Goal: Communication & Community: Share content

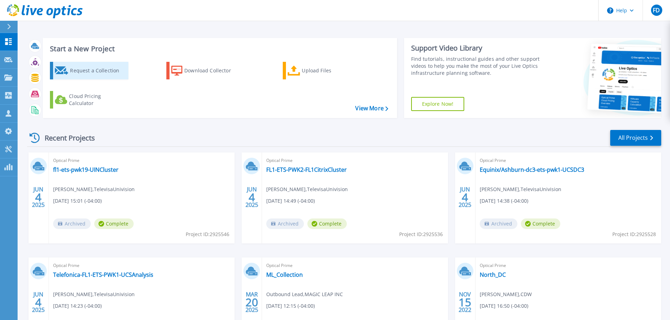
click at [87, 73] on div "Request a Collection" at bounding box center [98, 71] width 56 height 14
click at [641, 126] on div "Recent Projects All Projects JUN 4 2025 Optical Prime fl1-ets-pwk19-UINCluster …" at bounding box center [344, 246] width 634 height 245
click at [639, 134] on link "All Projects" at bounding box center [635, 138] width 51 height 16
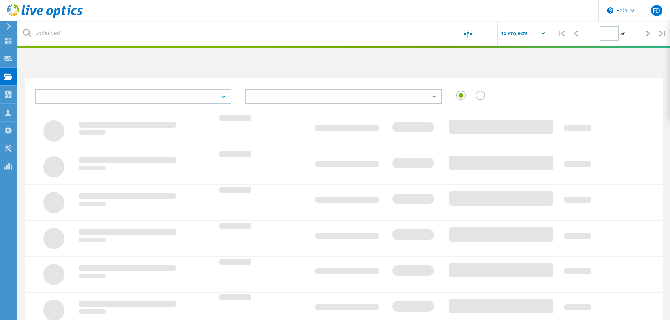
type input "1"
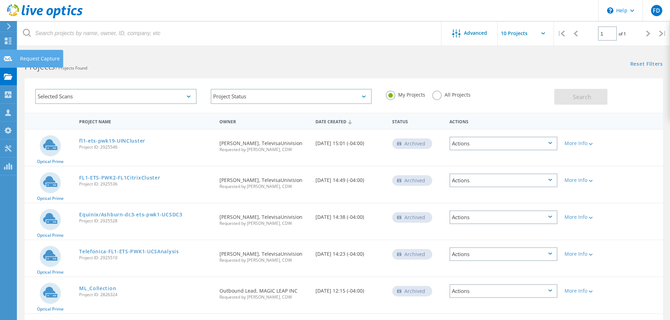
click at [7, 60] on use at bounding box center [8, 58] width 8 height 5
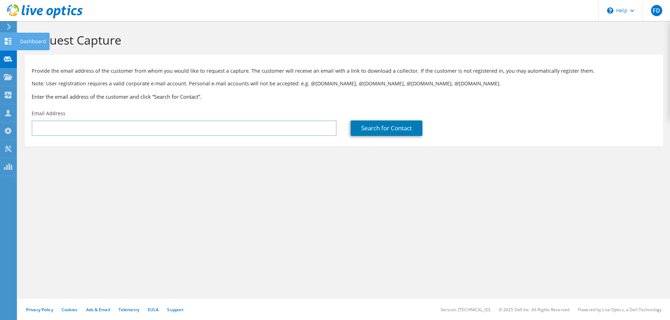
click at [10, 44] on use at bounding box center [8, 41] width 7 height 7
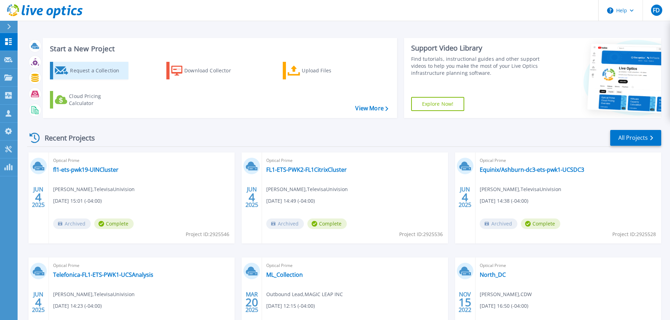
click at [101, 72] on div "Request a Collection" at bounding box center [98, 71] width 56 height 14
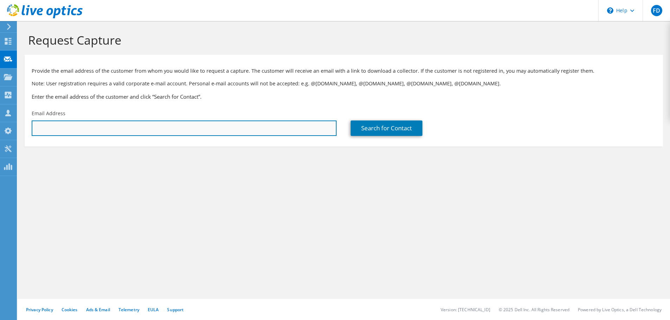
click at [68, 123] on input "text" at bounding box center [184, 128] width 305 height 15
paste input "[EMAIL_ADDRESS][DOMAIN_NAME]"
type input "kschmitz@bhg-inc.com"
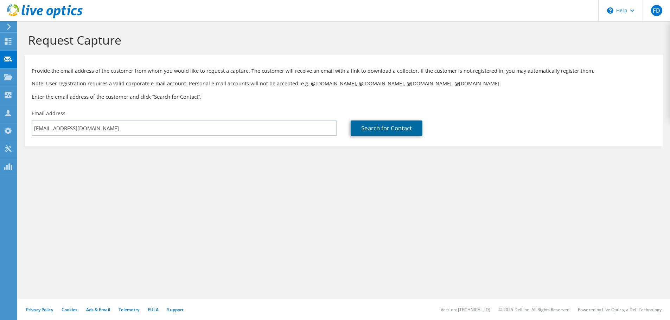
click at [381, 129] on link "Search for Contact" at bounding box center [387, 128] width 72 height 15
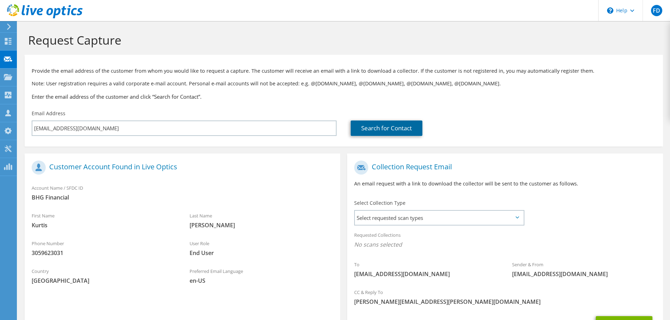
scroll to position [64, 0]
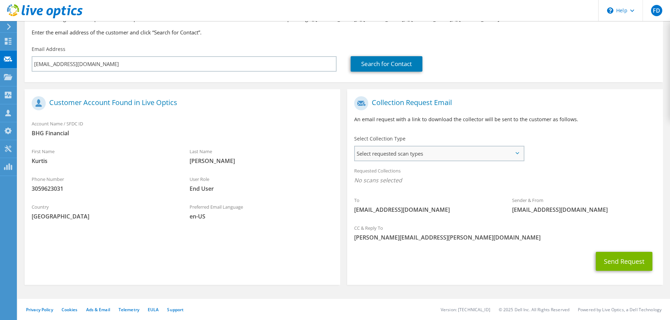
click at [416, 154] on span "Select requested scan types" at bounding box center [439, 154] width 168 height 14
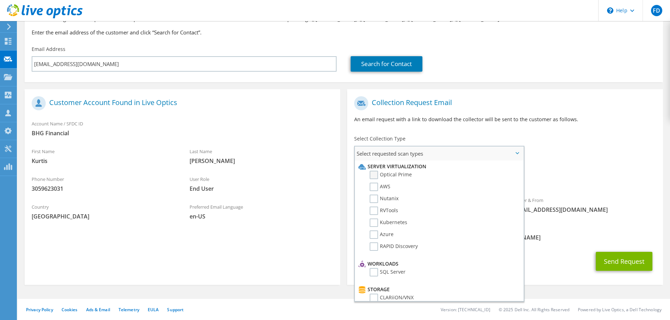
click at [371, 174] on label "Optical Prime" at bounding box center [391, 175] width 42 height 8
click at [0, 0] on input "Optical Prime" at bounding box center [0, 0] width 0 height 0
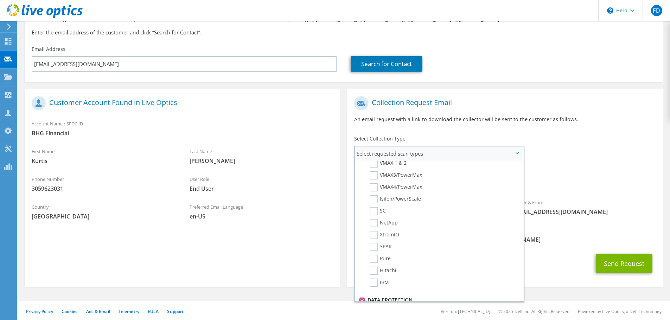
scroll to position [211, 0]
click at [374, 218] on label "Pure" at bounding box center [380, 218] width 21 height 8
click at [0, 0] on input "Pure" at bounding box center [0, 0] width 0 height 0
click at [373, 258] on label "PowerProtect DM" at bounding box center [395, 258] width 51 height 8
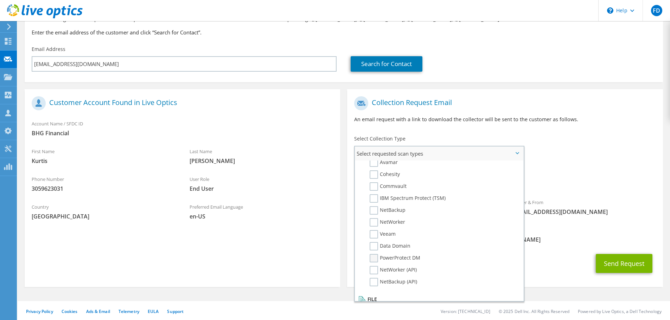
click at [0, 0] on input "PowerProtect DM" at bounding box center [0, 0] width 0 height 0
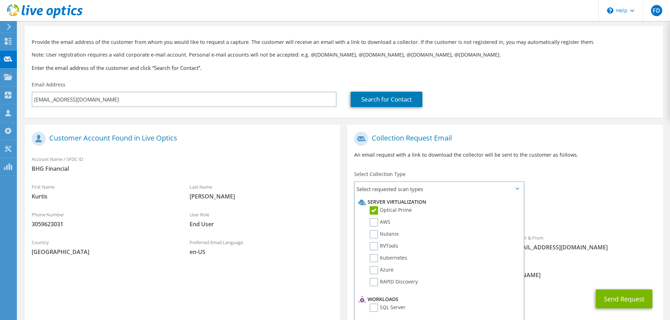
scroll to position [66, 0]
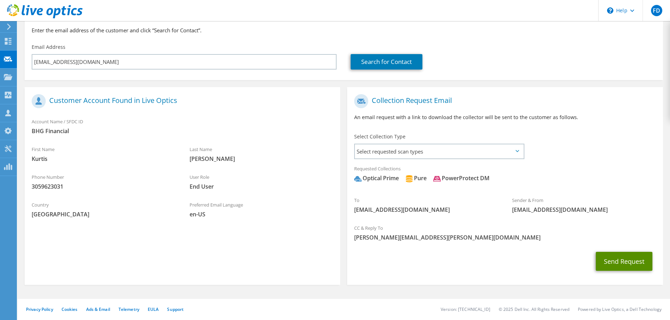
click at [637, 262] on button "Send Request" at bounding box center [624, 261] width 57 height 19
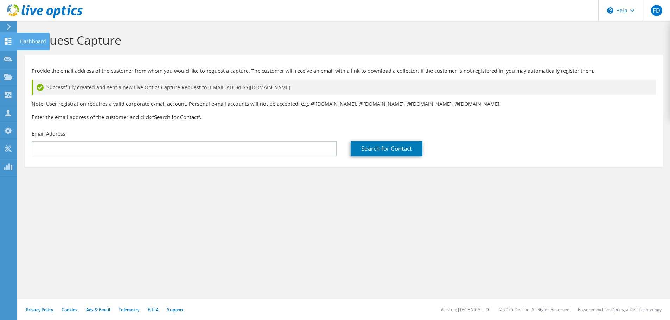
click at [11, 42] on use at bounding box center [8, 41] width 7 height 7
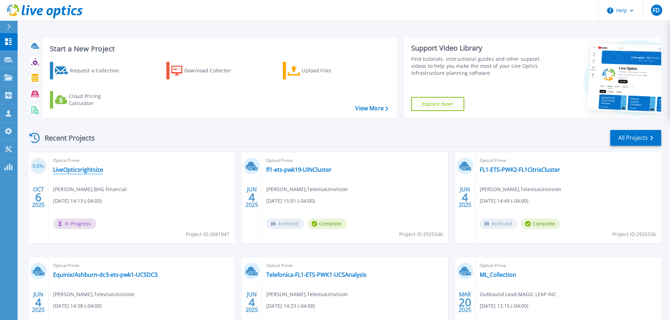
click at [85, 171] on link "LiveOpticsrightsize" at bounding box center [78, 169] width 50 height 7
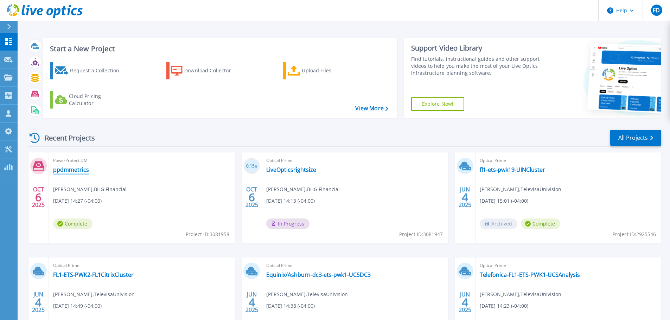
click at [70, 170] on link "ppdmmetrics" at bounding box center [71, 169] width 36 height 7
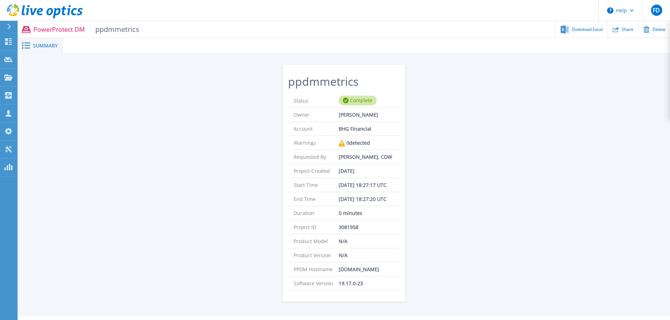
scroll to position [17, 0]
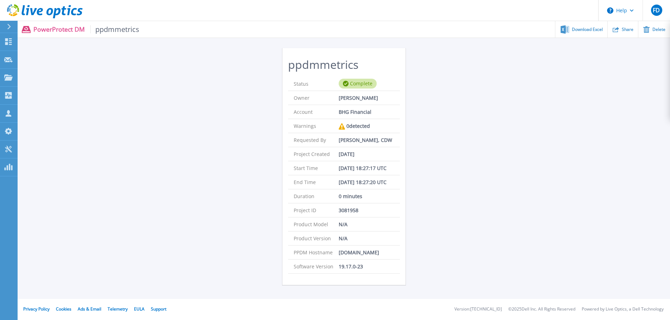
click at [339, 160] on p "[DATE]" at bounding box center [347, 154] width 16 height 14
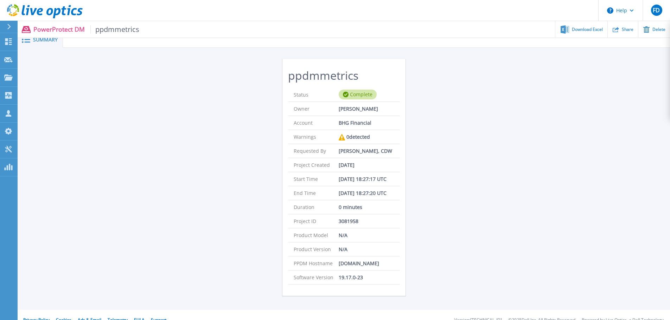
scroll to position [0, 0]
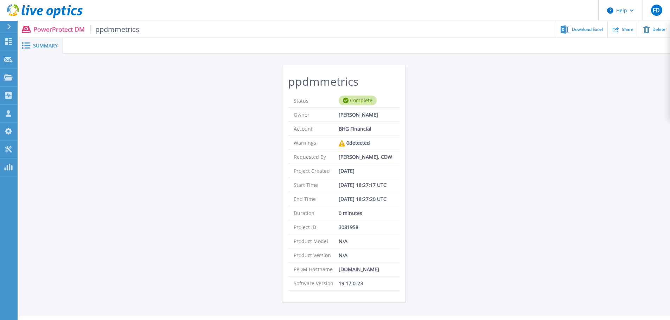
click at [115, 30] on span "ppdmmetrics" at bounding box center [114, 29] width 49 height 8
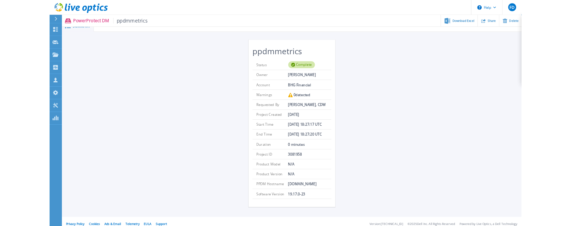
scroll to position [17, 0]
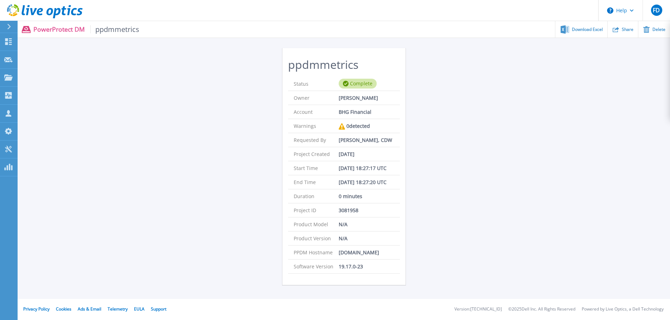
click at [114, 31] on span "ppdmmetrics" at bounding box center [114, 29] width 49 height 8
click at [52, 24] on div "PowerProtect DM ppdmmetrics Download Excel Share Delete" at bounding box center [344, 29] width 652 height 17
click at [152, 28] on ul "Download Excel Share Delete" at bounding box center [404, 29] width 531 height 17
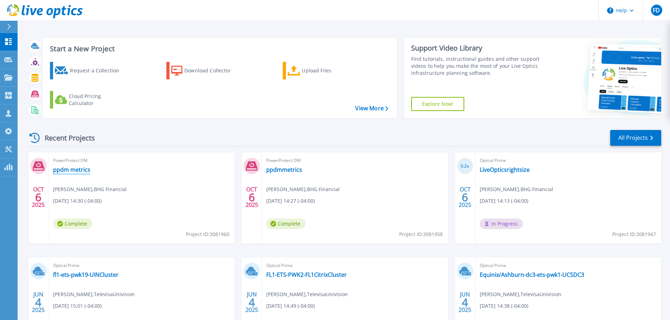
click at [61, 172] on link "ppdm metrics" at bounding box center [71, 169] width 37 height 7
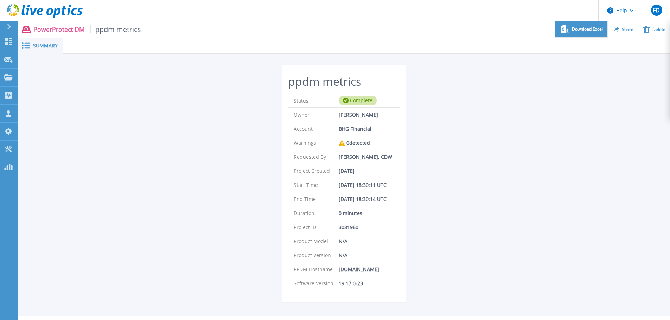
click at [577, 28] on span "Download Excel" at bounding box center [587, 29] width 31 height 4
click at [123, 32] on span "ppdm metrics" at bounding box center [115, 29] width 51 height 8
click at [122, 32] on span "ppdm metrics" at bounding box center [115, 29] width 51 height 8
click at [122, 29] on span "ppdm metrics" at bounding box center [115, 29] width 51 height 8
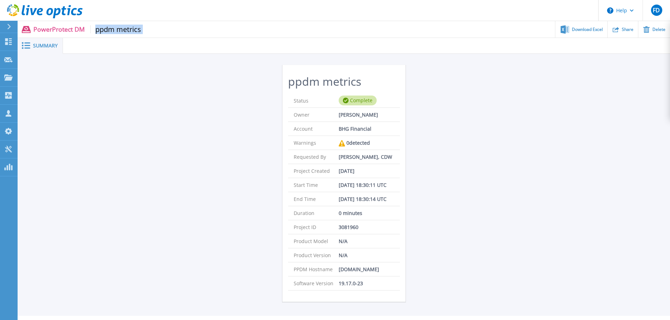
click at [122, 29] on span "ppdm metrics" at bounding box center [115, 29] width 51 height 8
click at [108, 29] on span "ppdm metrics" at bounding box center [115, 29] width 51 height 8
click at [7, 77] on icon at bounding box center [8, 78] width 8 height 6
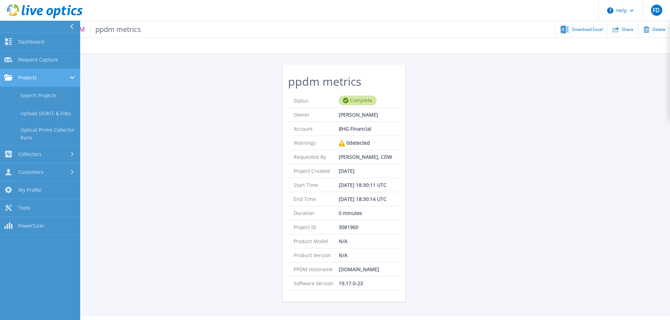
click at [42, 76] on div "Projects" at bounding box center [40, 78] width 72 height 6
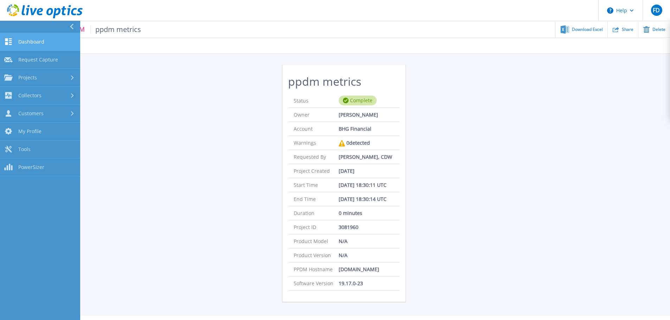
click at [23, 46] on link "Dashboard Dashboard" at bounding box center [40, 42] width 80 height 18
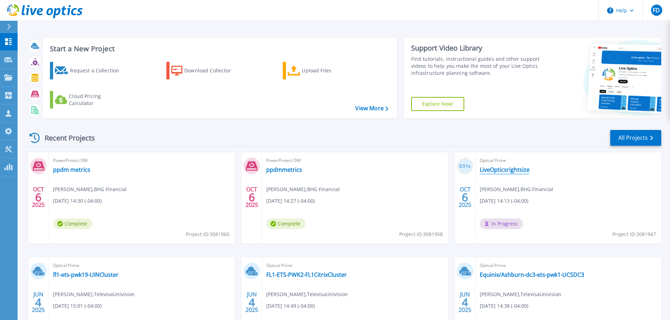
click at [507, 169] on link "LiveOpticsrightsize" at bounding box center [505, 169] width 50 height 7
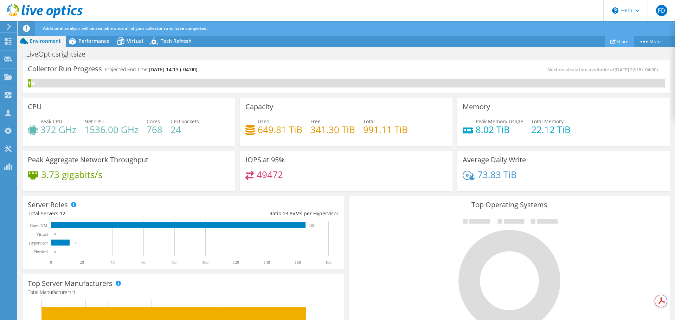
click at [619, 41] on link "Share" at bounding box center [619, 41] width 29 height 11
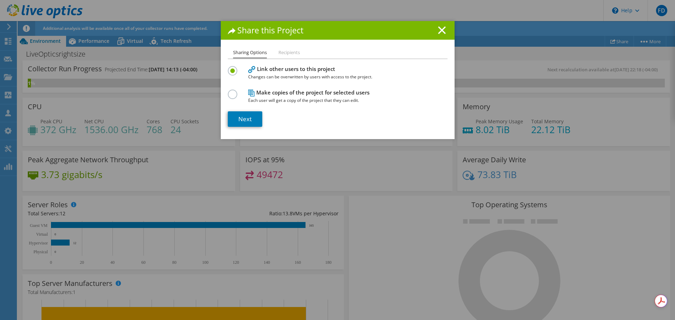
click at [290, 53] on li "Recipients" at bounding box center [288, 53] width 21 height 9
click at [278, 53] on li "Recipients" at bounding box center [288, 53] width 21 height 9
click at [278, 54] on li "Recipients" at bounding box center [288, 53] width 21 height 9
click at [439, 28] on icon at bounding box center [442, 30] width 8 height 8
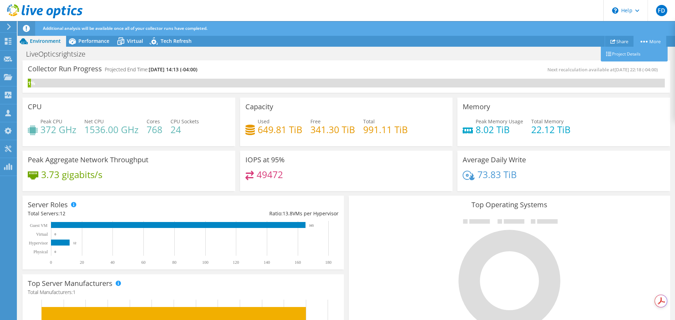
click at [652, 40] on link "More" at bounding box center [650, 41] width 33 height 11
click at [633, 54] on link "Project Details" at bounding box center [634, 54] width 67 height 15
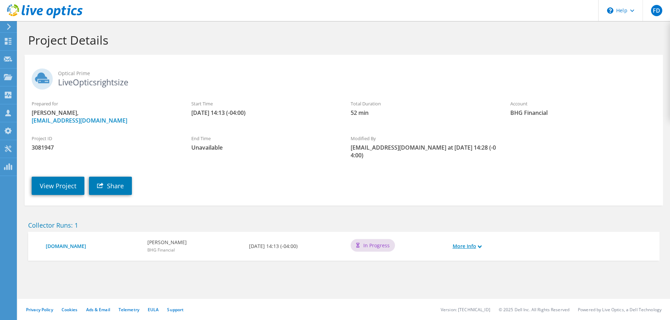
click at [475, 243] on link "More Info" at bounding box center [466, 247] width 29 height 8
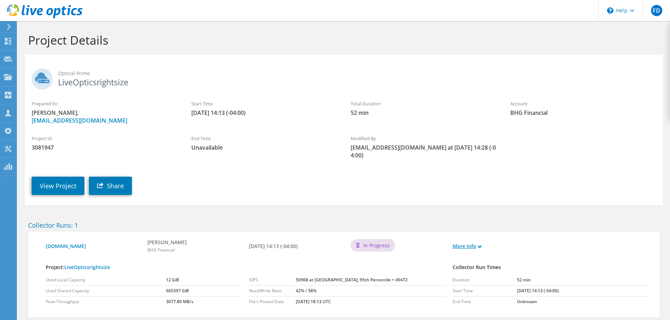
scroll to position [32, 0]
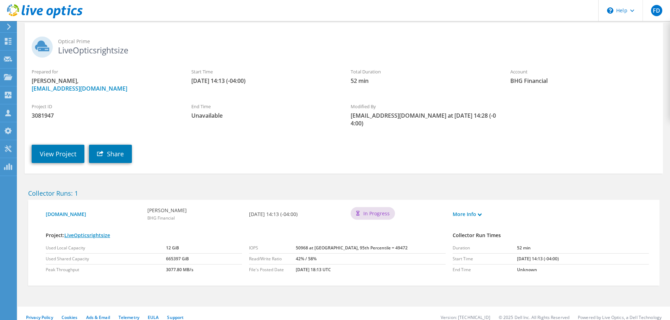
click at [82, 232] on link "LiveOpticsrightsize" at bounding box center [87, 235] width 46 height 7
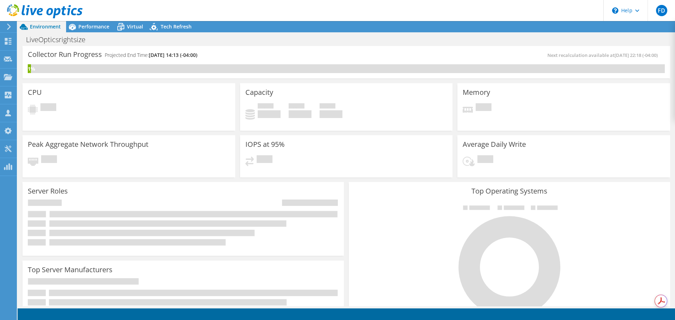
scroll to position [89, 0]
click at [96, 28] on span "Performance" at bounding box center [93, 26] width 31 height 7
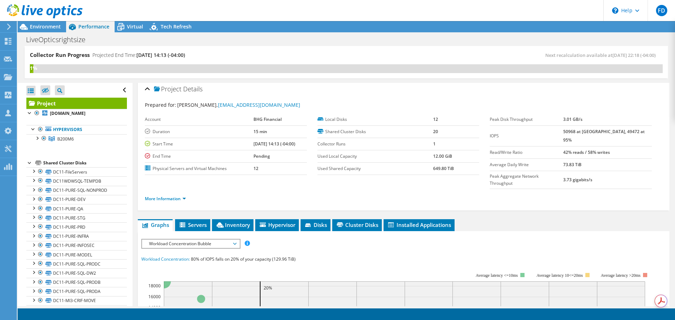
scroll to position [0, 0]
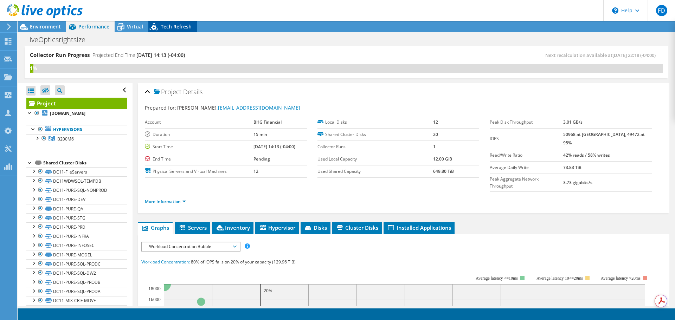
click at [166, 23] on div "Tech Refresh" at bounding box center [172, 26] width 49 height 11
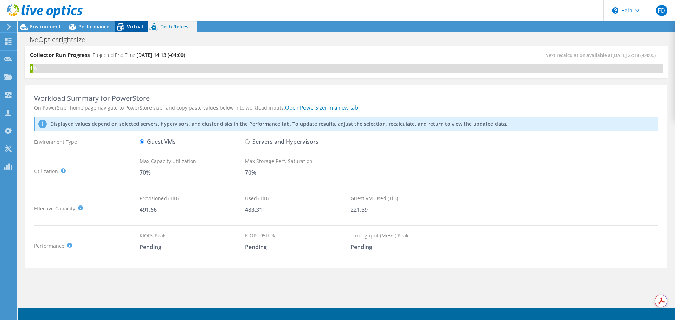
click at [129, 26] on span "Virtual" at bounding box center [135, 26] width 16 height 7
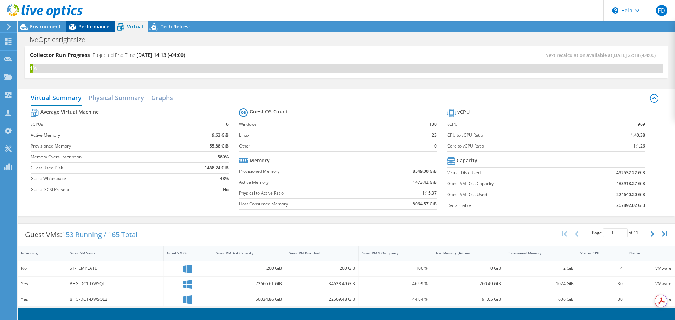
click at [92, 24] on span "Performance" at bounding box center [93, 26] width 31 height 7
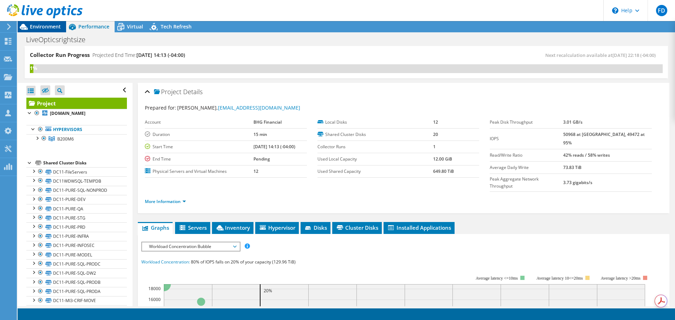
click at [46, 30] on span "Environment" at bounding box center [45, 26] width 31 height 7
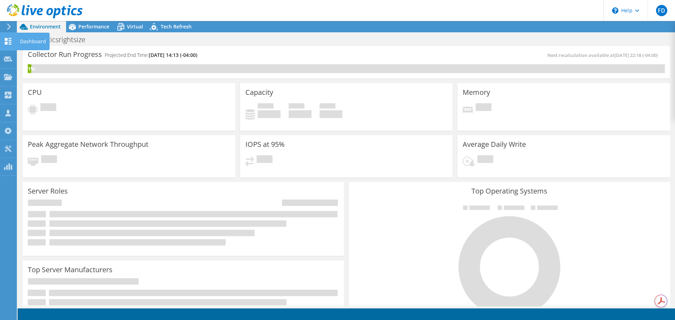
click at [6, 38] on use at bounding box center [8, 41] width 7 height 7
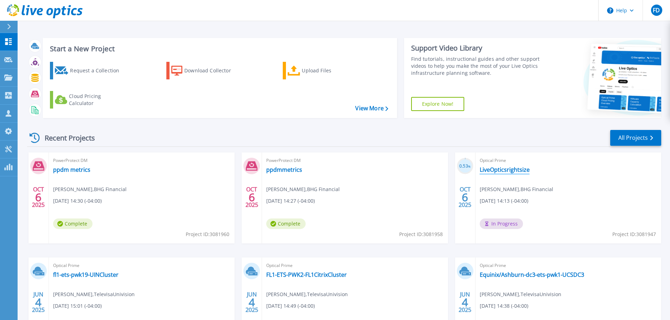
click at [509, 172] on link "LiveOpticsrightsize" at bounding box center [505, 169] width 50 height 7
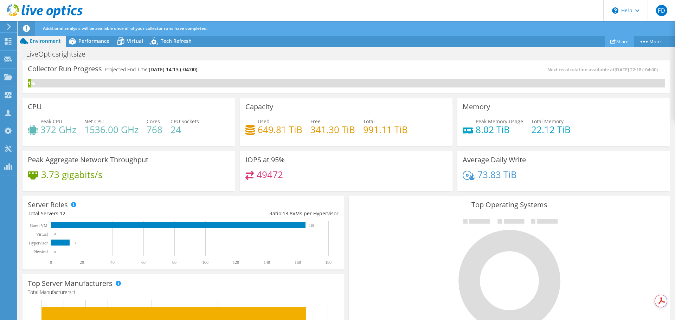
click at [614, 44] on link "Share" at bounding box center [619, 41] width 29 height 11
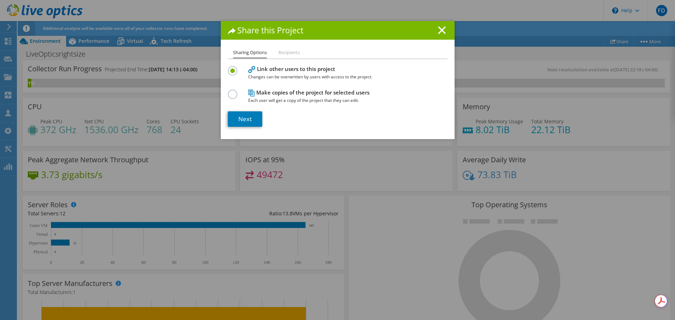
click at [286, 54] on li "Recipients" at bounding box center [288, 53] width 21 height 9
click at [439, 29] on line at bounding box center [441, 30] width 7 height 7
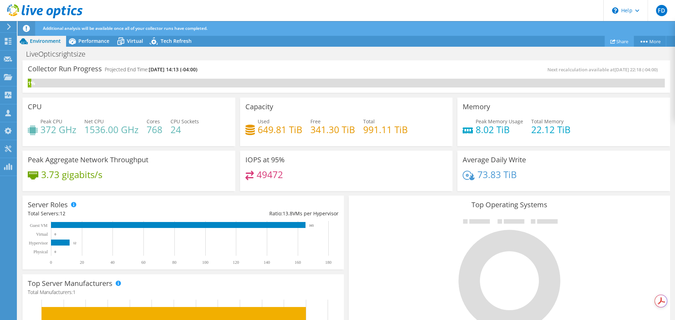
click at [621, 41] on link "Share" at bounding box center [619, 41] width 29 height 11
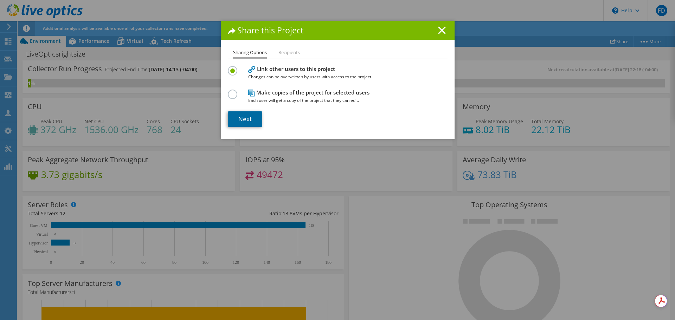
click at [240, 119] on link "Next" at bounding box center [245, 118] width 34 height 15
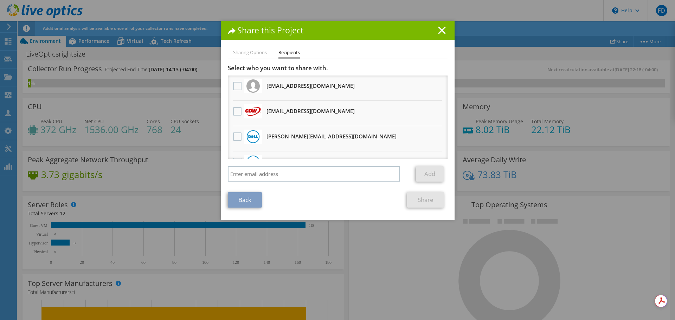
click at [242, 53] on li "Sharing Options" at bounding box center [250, 53] width 34 height 9
click at [438, 29] on icon at bounding box center [442, 30] width 8 height 8
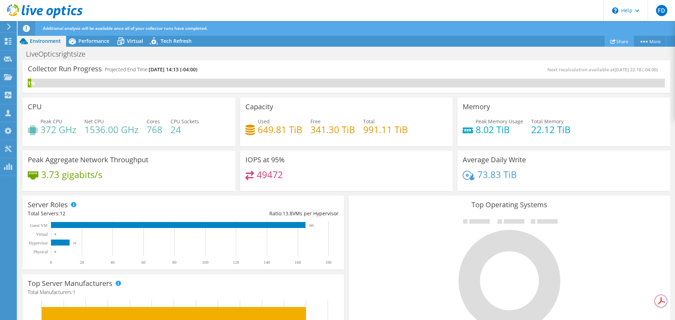
click at [613, 42] on link "Share" at bounding box center [619, 41] width 29 height 11
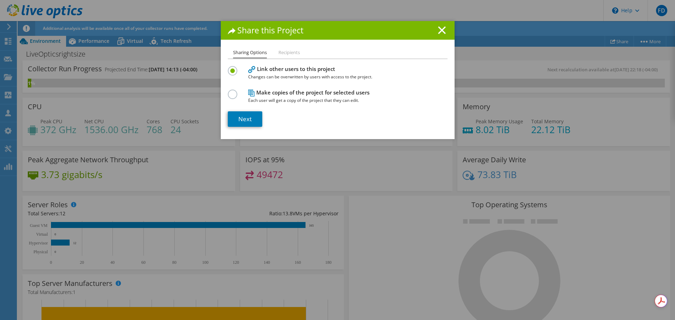
click at [230, 91] on label at bounding box center [234, 91] width 12 height 2
click at [0, 0] on input "radio" at bounding box center [0, 0] width 0 height 0
click at [236, 119] on link "Next" at bounding box center [245, 118] width 34 height 15
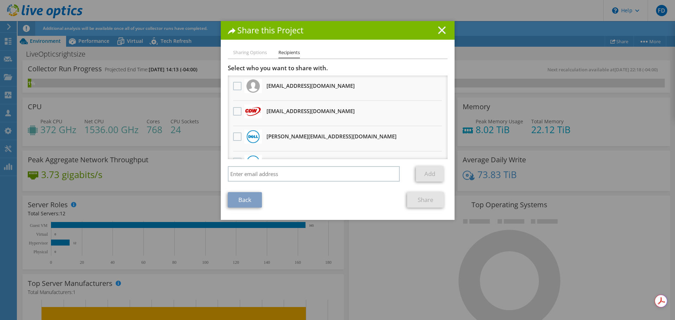
click at [438, 31] on icon at bounding box center [442, 30] width 8 height 8
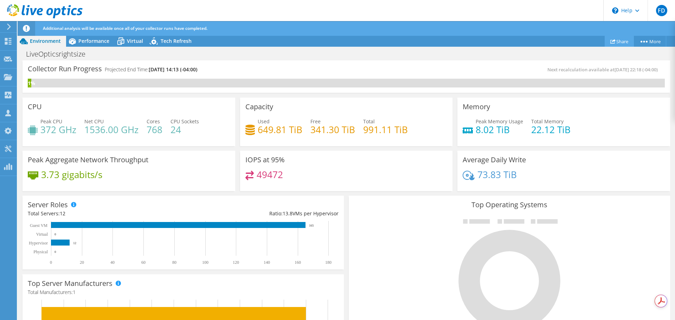
click at [617, 40] on link "Share" at bounding box center [619, 41] width 29 height 11
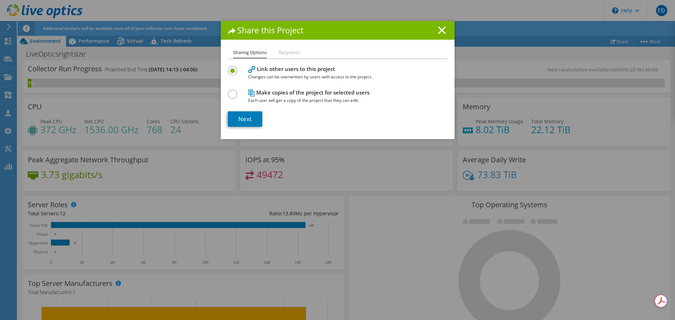
click at [434, 31] on h1 "Share this Project" at bounding box center [338, 30] width 220 height 8
click at [438, 29] on line at bounding box center [441, 30] width 7 height 7
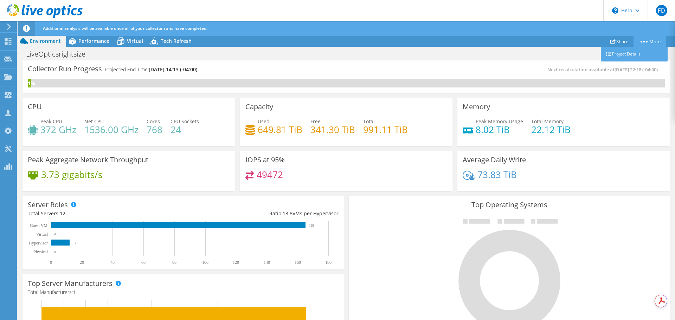
click at [656, 39] on link "More" at bounding box center [650, 41] width 33 height 11
click at [619, 39] on link "Share" at bounding box center [619, 41] width 29 height 11
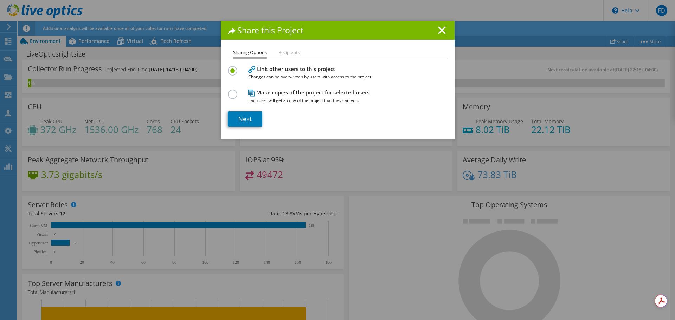
click at [288, 52] on li "Recipients" at bounding box center [288, 53] width 21 height 9
click at [438, 28] on icon at bounding box center [442, 30] width 8 height 8
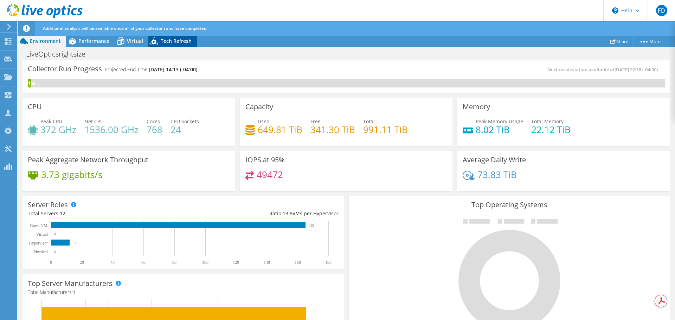
click at [166, 39] on span "Tech Refresh" at bounding box center [176, 41] width 31 height 7
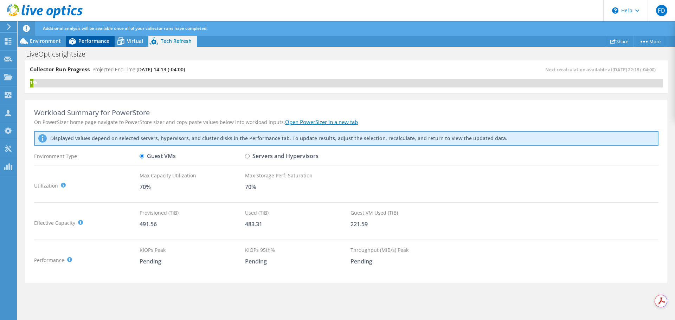
click at [113, 39] on div "Performance" at bounding box center [90, 41] width 49 height 11
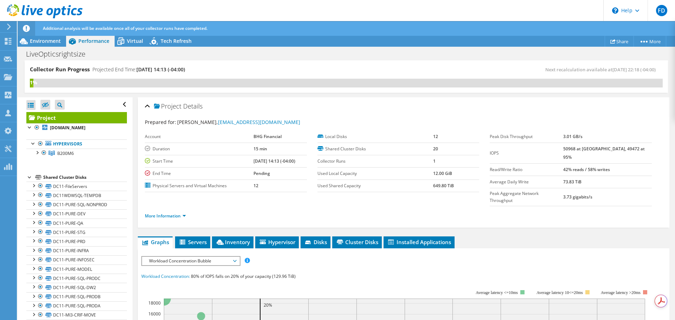
drag, startPoint x: 96, startPoint y: 40, endPoint x: 93, endPoint y: 39, distance: 3.6
click at [96, 40] on span "Performance" at bounding box center [93, 41] width 31 height 7
click at [38, 39] on span "Environment" at bounding box center [45, 41] width 31 height 7
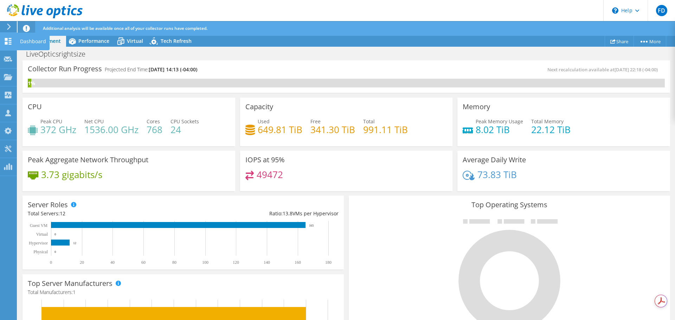
click at [7, 39] on use at bounding box center [8, 41] width 7 height 7
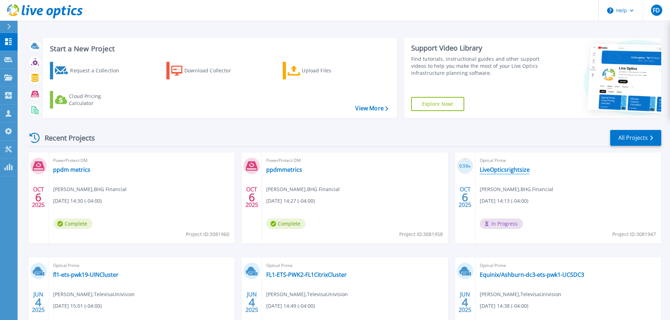
click at [511, 171] on link "LiveOpticsrightsize" at bounding box center [505, 169] width 50 height 7
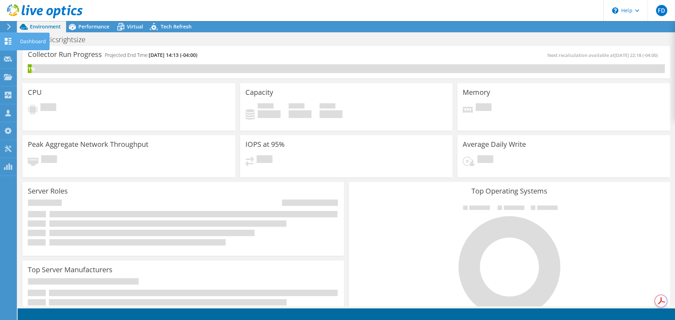
click at [8, 42] on icon at bounding box center [8, 41] width 8 height 7
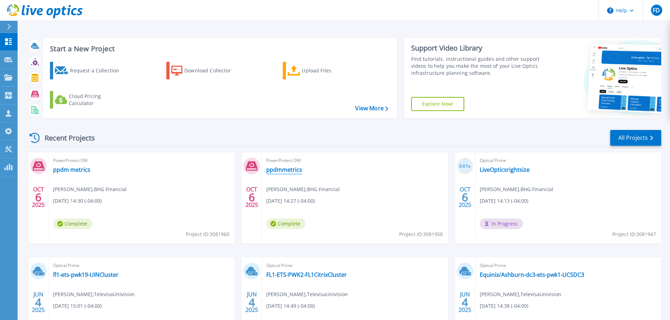
click at [289, 171] on link "ppdmmetrics" at bounding box center [284, 169] width 36 height 7
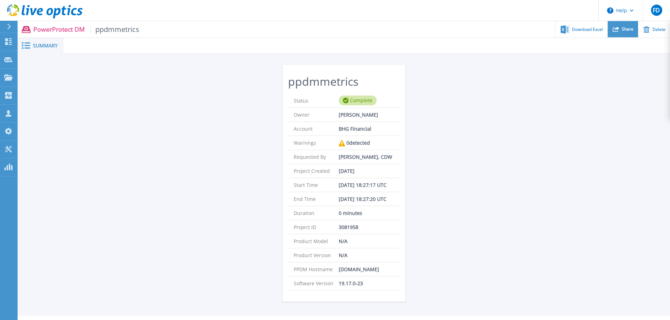
click at [628, 30] on span "Share" at bounding box center [628, 29] width 12 height 4
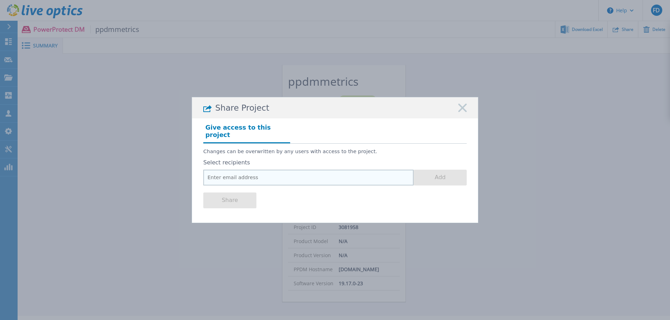
click at [252, 175] on input "email" at bounding box center [308, 178] width 210 height 16
click at [311, 174] on input "email" at bounding box center [308, 178] width 210 height 16
paste input "cduffield@bhg-inc.com"
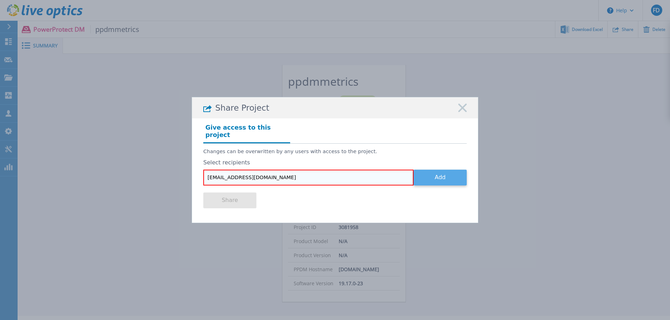
type input "[EMAIL_ADDRESS][DOMAIN_NAME]"
click at [454, 175] on button "Add" at bounding box center [439, 178] width 53 height 16
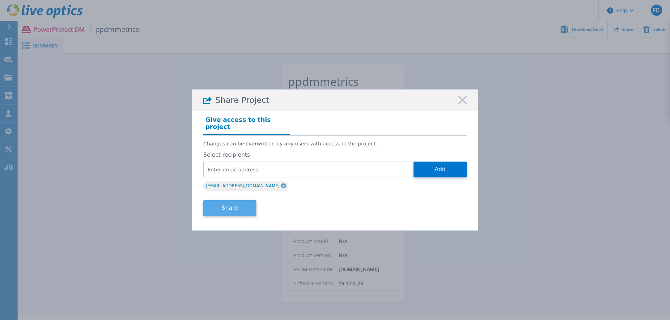
click at [218, 205] on button "Share" at bounding box center [229, 208] width 53 height 16
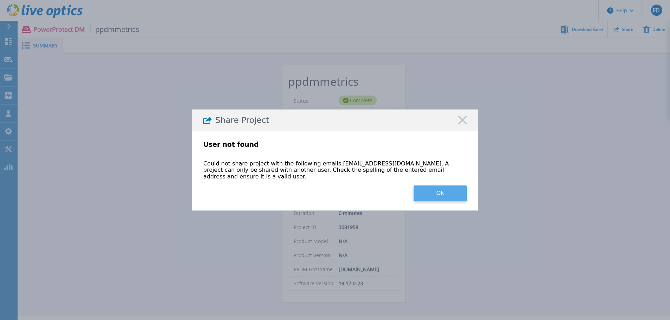
click at [432, 186] on button "Ok" at bounding box center [439, 194] width 53 height 16
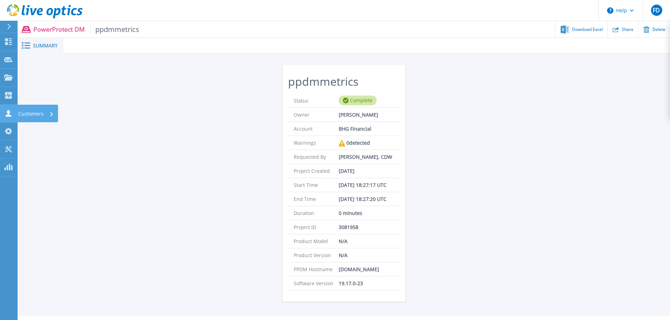
click at [39, 113] on p "Customers" at bounding box center [30, 114] width 25 height 18
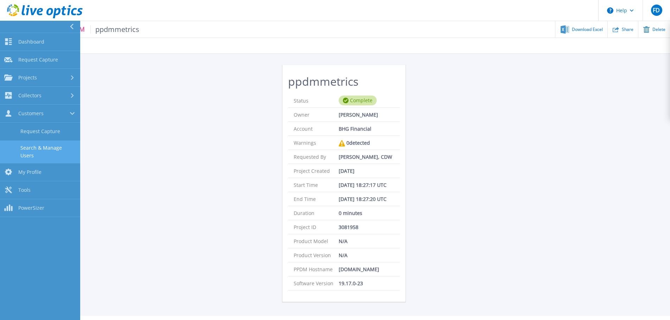
click at [43, 149] on link "Search & Manage Users" at bounding box center [40, 152] width 80 height 23
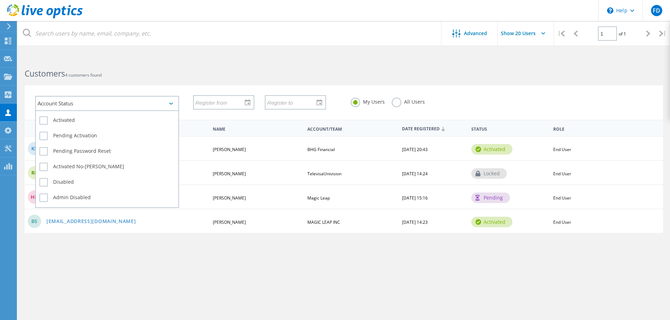
click at [153, 108] on div "Account Status" at bounding box center [107, 103] width 144 height 15
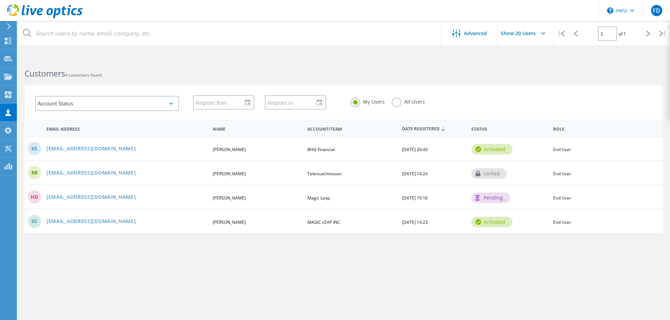
click at [398, 103] on label "All Users" at bounding box center [408, 101] width 33 height 7
click at [0, 0] on input "All Users" at bounding box center [0, 0] width 0 height 0
click at [350, 102] on div "My Users All Users" at bounding box center [422, 102] width 158 height 26
click at [356, 103] on label "My Users" at bounding box center [368, 101] width 34 height 7
click at [0, 0] on input "My Users" at bounding box center [0, 0] width 0 height 0
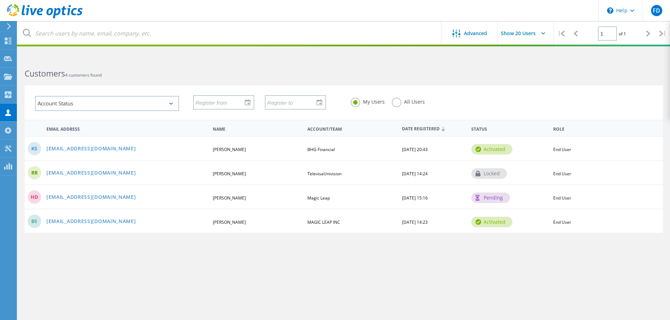
click at [304, 47] on html "\n Help Explore Helpful Articles Contact Support FD Partner Team Member Fernand…" at bounding box center [335, 173] width 670 height 347
click at [305, 45] on div at bounding box center [335, 46] width 670 height 2
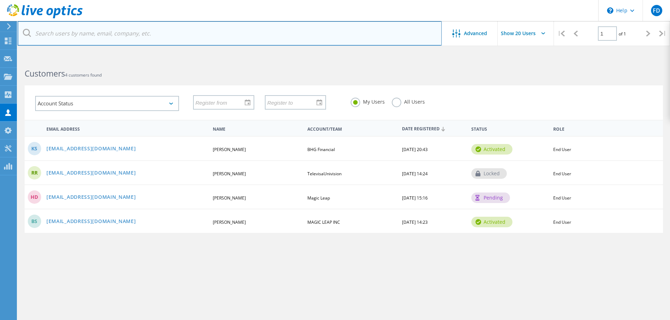
click at [307, 41] on input "text" at bounding box center [230, 33] width 424 height 25
paste input "[EMAIL_ADDRESS][DOMAIN_NAME]"
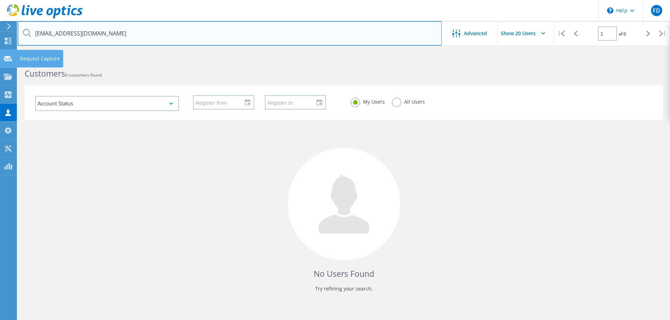
type input "cduffield@bhg-inc.com"
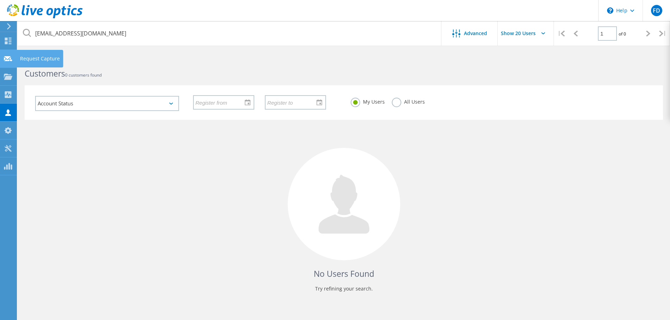
click at [8, 58] on use at bounding box center [8, 58] width 8 height 5
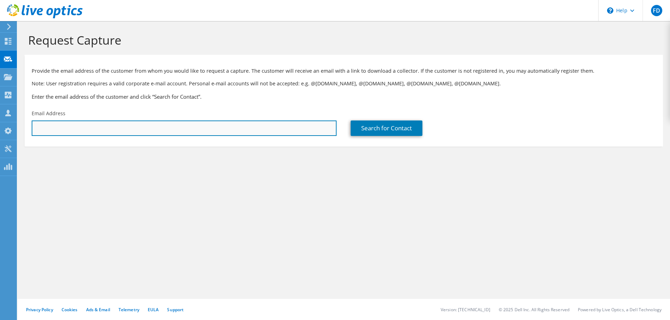
click at [88, 126] on input "text" at bounding box center [184, 128] width 305 height 15
paste input "[EMAIL_ADDRESS][DOMAIN_NAME]"
type input "[EMAIL_ADDRESS][DOMAIN_NAME]"
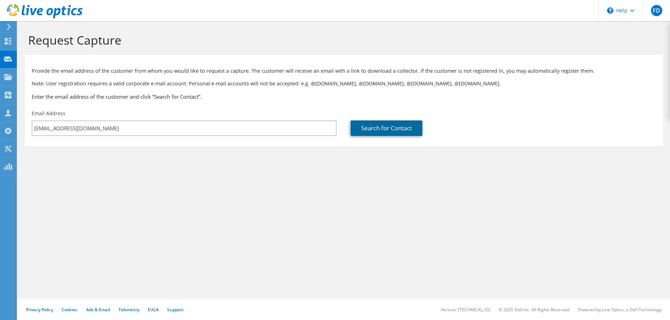
click at [374, 125] on link "Search for Contact" at bounding box center [387, 128] width 72 height 15
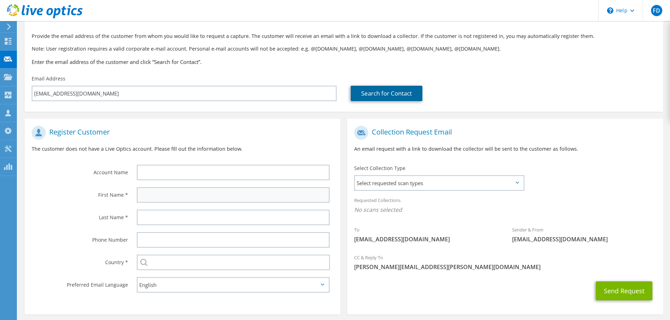
scroll to position [64, 0]
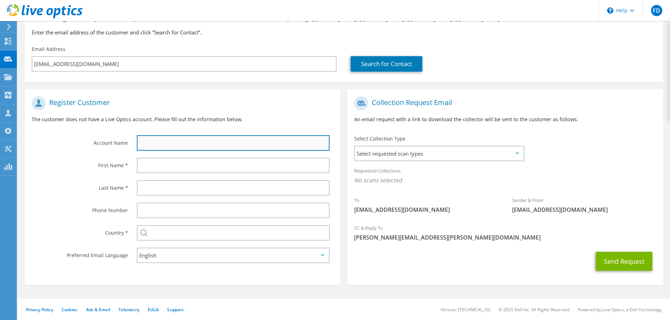
click at [223, 143] on input "text" at bounding box center [233, 142] width 193 height 15
paste input "cduffield@bhg-inc.com"
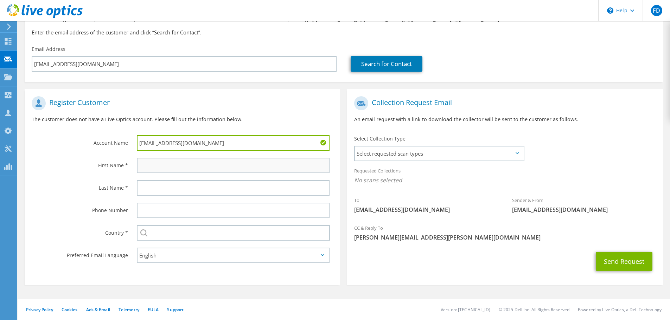
type input "cduffield@bhg-inc.com"
click at [185, 166] on input "text" at bounding box center [233, 165] width 193 height 15
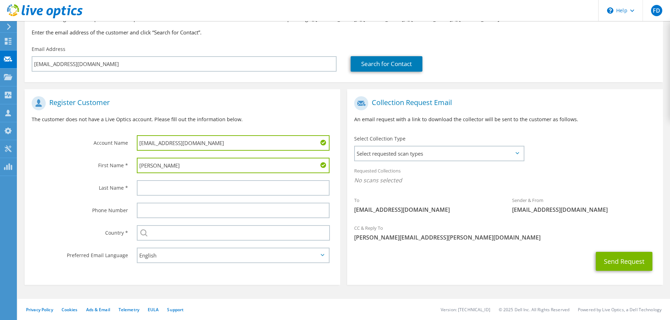
type input "Christopher"
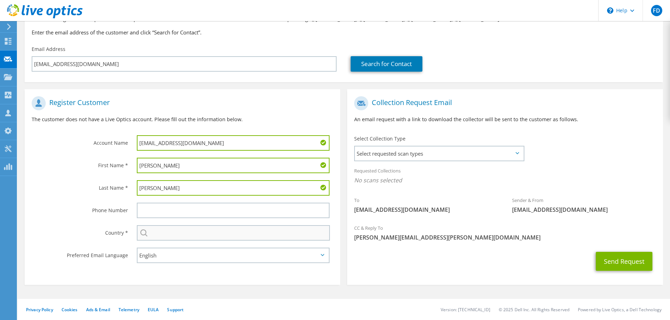
type input "Duffield"
click at [166, 234] on input "text" at bounding box center [233, 232] width 193 height 15
click at [167, 235] on input "text" at bounding box center [233, 232] width 193 height 15
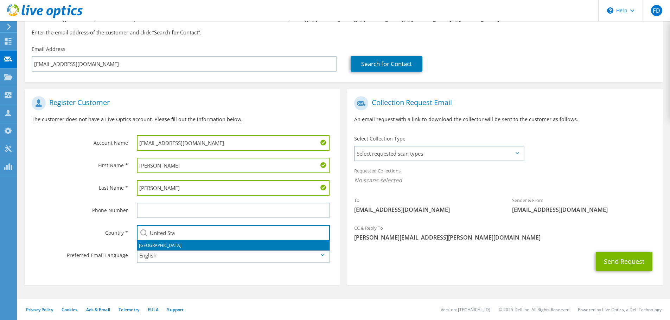
click at [157, 244] on li "United States" at bounding box center [233, 246] width 192 height 10
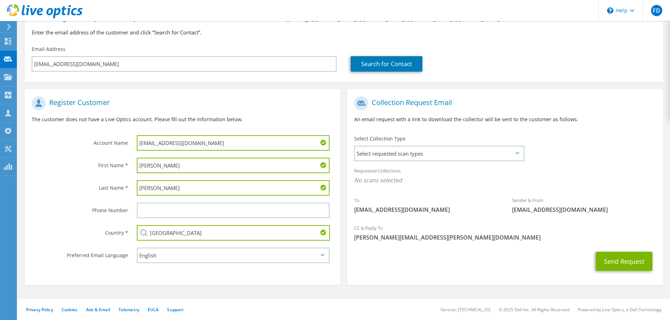
type input "United States"
click at [401, 272] on div "Send Request" at bounding box center [504, 262] width 315 height 26
click at [458, 152] on span "Select requested scan types" at bounding box center [439, 154] width 168 height 14
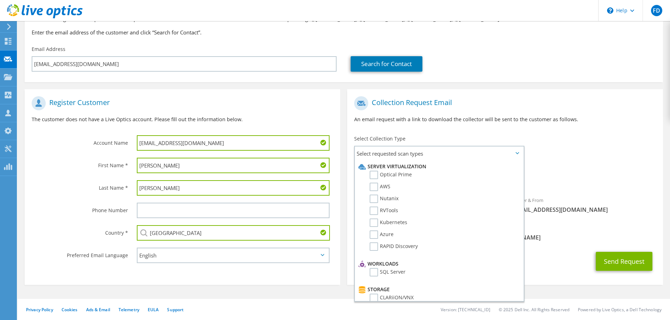
click at [600, 162] on div "To cduffield@bhg-inc.com Sender & From liveoptics@liveoptics.com" at bounding box center [504, 157] width 315 height 128
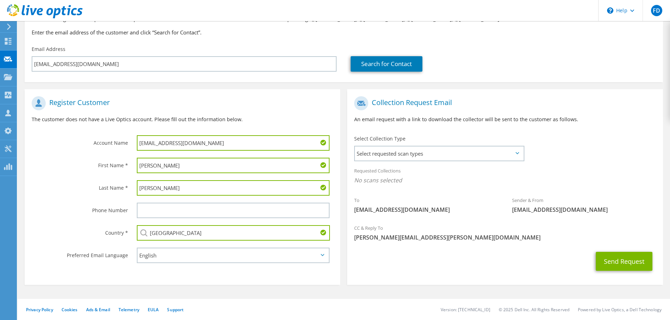
drag, startPoint x: 202, startPoint y: 142, endPoint x: 113, endPoint y: 150, distance: 89.6
click at [115, 139] on div "Account Name cduffield@bhg-inc.com" at bounding box center [182, 124] width 315 height 62
click at [500, 252] on div "Send Request" at bounding box center [504, 262] width 315 height 26
click at [613, 258] on button "Send Request" at bounding box center [624, 261] width 57 height 19
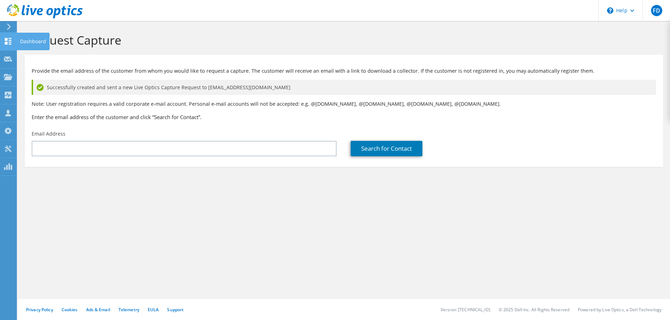
click at [5, 43] on use at bounding box center [8, 41] width 7 height 7
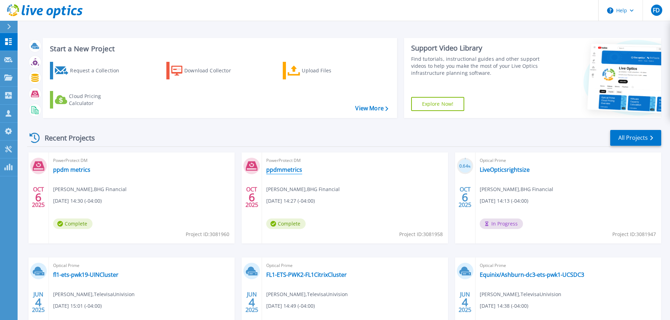
click at [287, 172] on link "ppdmmetrics" at bounding box center [284, 169] width 36 height 7
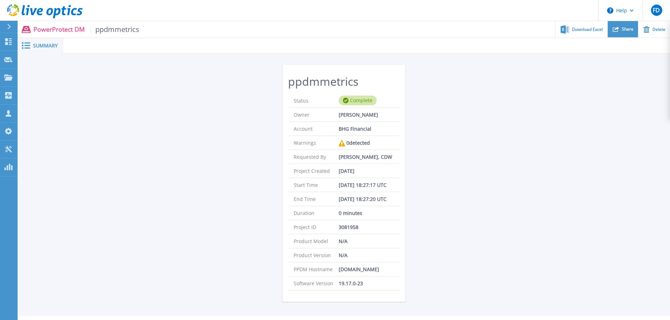
click at [620, 34] on div "Share" at bounding box center [623, 29] width 30 height 17
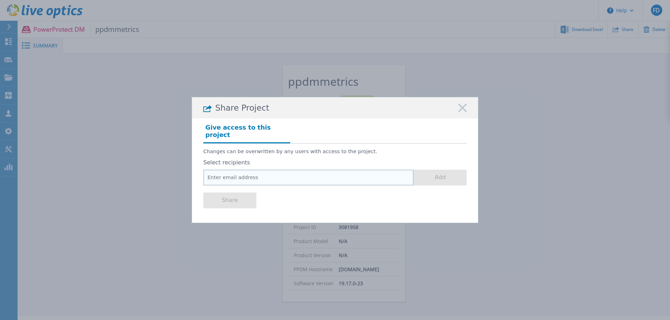
click at [271, 172] on input "email" at bounding box center [308, 178] width 210 height 16
paste input "[EMAIL_ADDRESS][DOMAIN_NAME]"
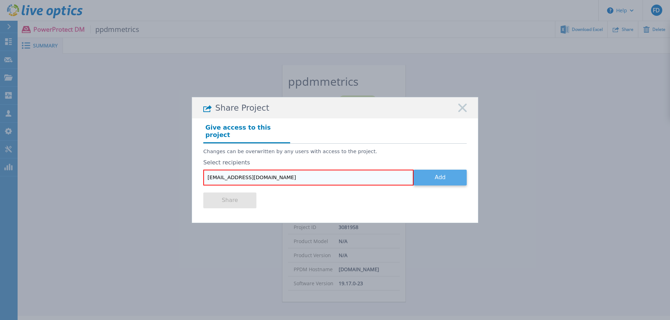
type input "[EMAIL_ADDRESS][DOMAIN_NAME]"
click at [435, 174] on button "Add" at bounding box center [439, 178] width 53 height 16
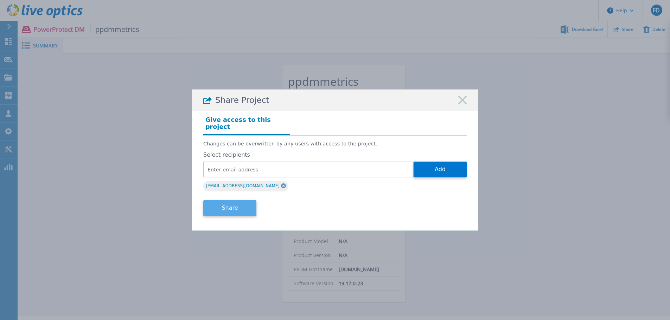
click at [227, 204] on button "Share" at bounding box center [229, 208] width 53 height 16
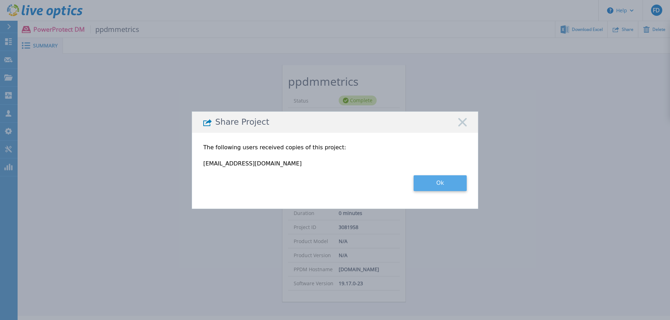
click at [435, 182] on button "Ok" at bounding box center [439, 183] width 53 height 16
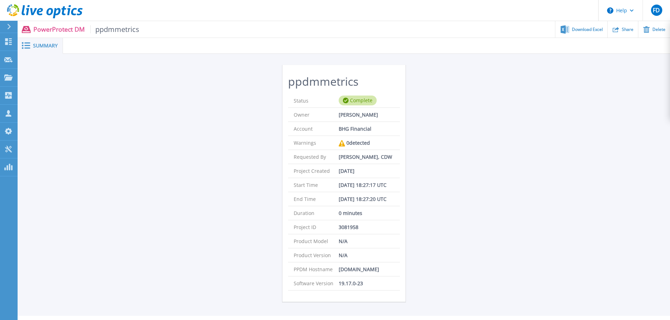
click at [116, 29] on span "ppdmmetrics" at bounding box center [114, 29] width 49 height 8
click at [3, 42] on link "Dashboard Dashboard" at bounding box center [9, 42] width 18 height 18
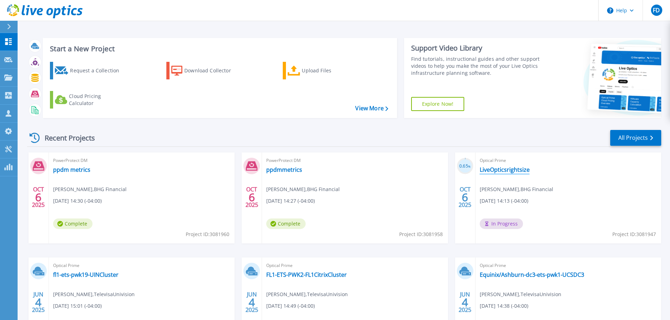
click at [513, 169] on link "LiveOpticsrightsize" at bounding box center [505, 169] width 50 height 7
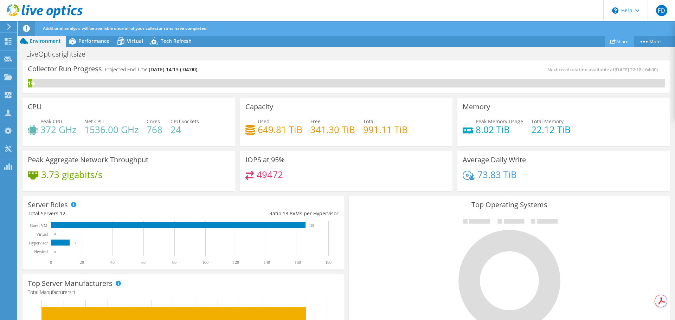
click at [619, 43] on link "Share" at bounding box center [619, 41] width 29 height 11
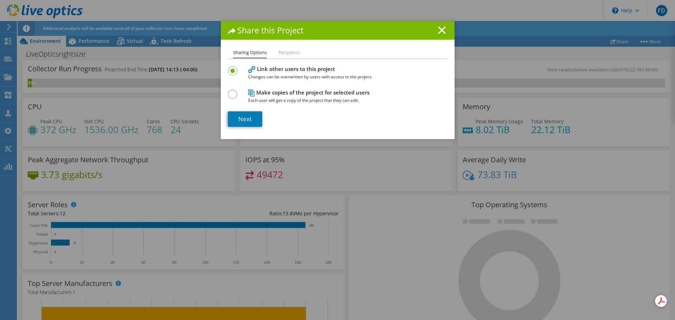
click at [285, 51] on li "Recipients" at bounding box center [288, 53] width 21 height 9
click at [283, 54] on li "Recipients" at bounding box center [288, 53] width 21 height 9
click at [439, 28] on icon at bounding box center [442, 30] width 8 height 8
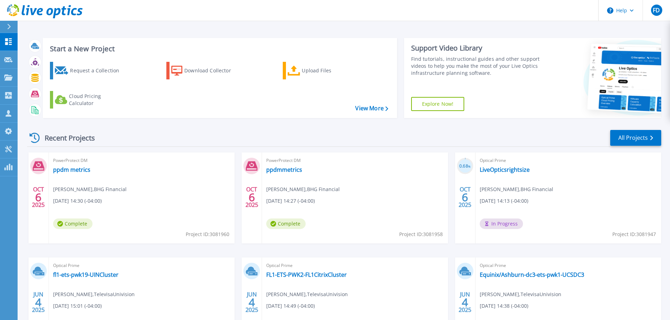
scroll to position [69, 0]
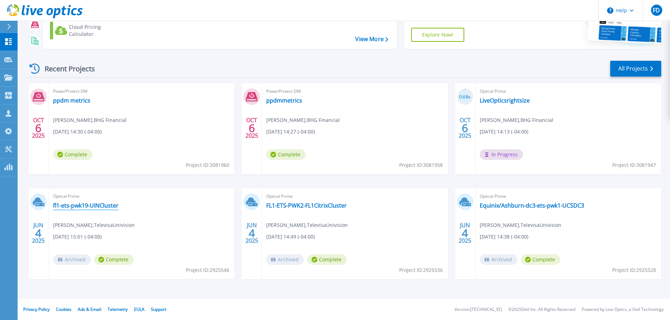
click at [113, 206] on link "fl1-ets-pwk19-UINCluster" at bounding box center [85, 205] width 65 height 7
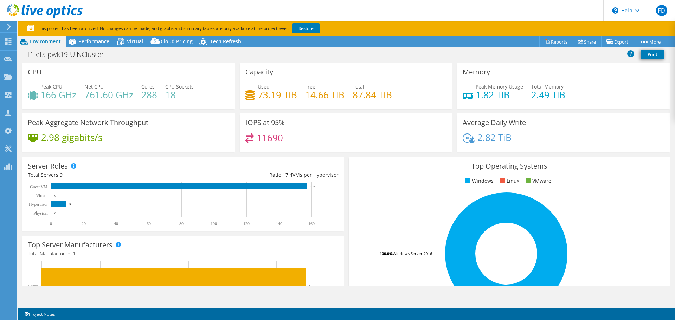
select select "USD"
click at [306, 28] on link "Restore" at bounding box center [306, 28] width 28 height 10
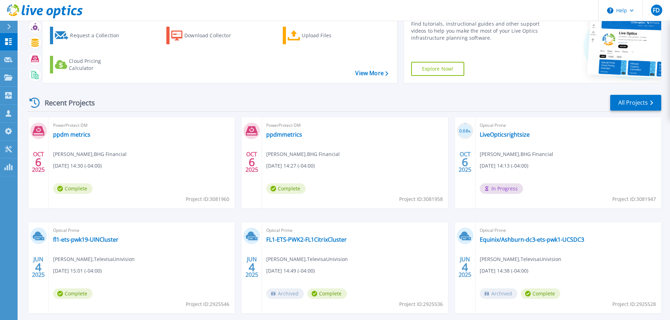
scroll to position [69, 0]
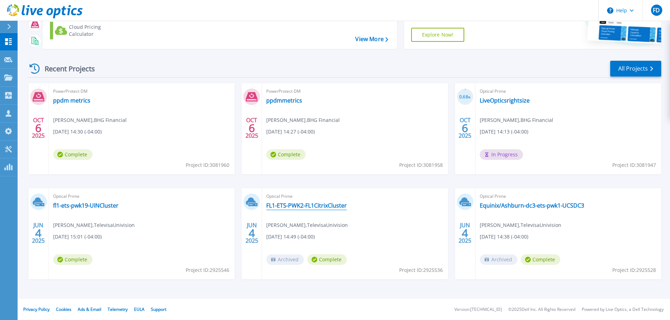
click at [325, 205] on link "FL1-ETS-PWK2-FL1CitrixCluster" at bounding box center [306, 205] width 81 height 7
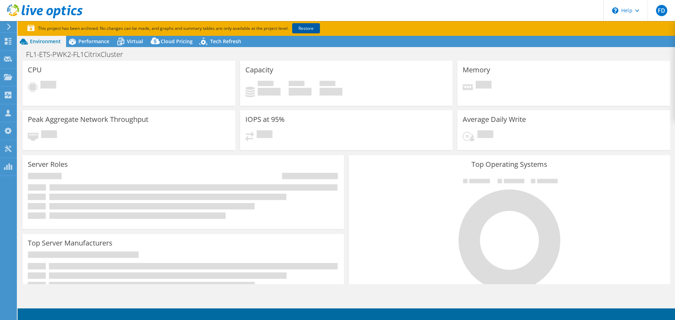
select select "USD"
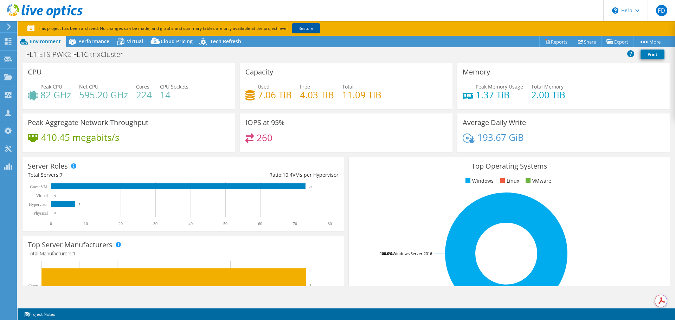
click at [313, 30] on link "Restore" at bounding box center [306, 28] width 28 height 10
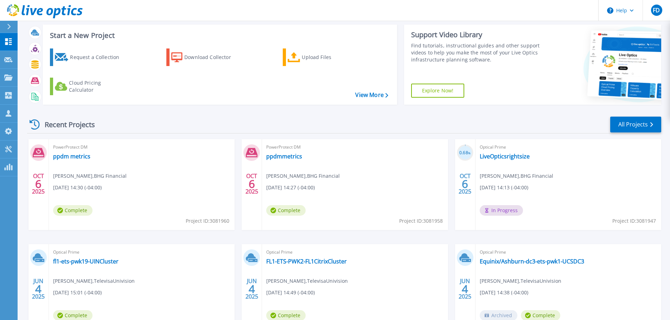
scroll to position [69, 0]
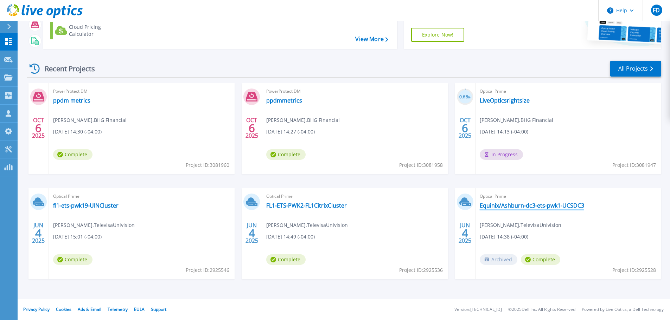
click at [527, 205] on link "Equinix/Ashburn-dc3-ets-pwk1-UCSDC3" at bounding box center [532, 205] width 104 height 7
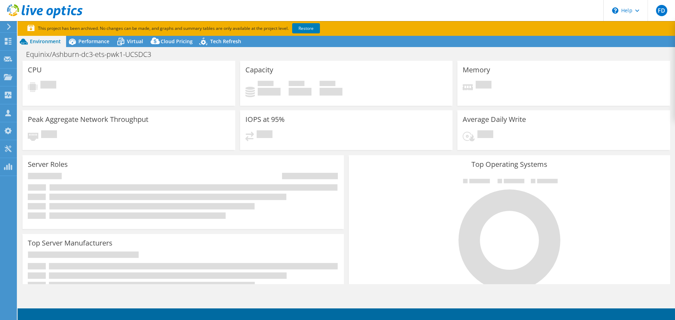
select select "USD"
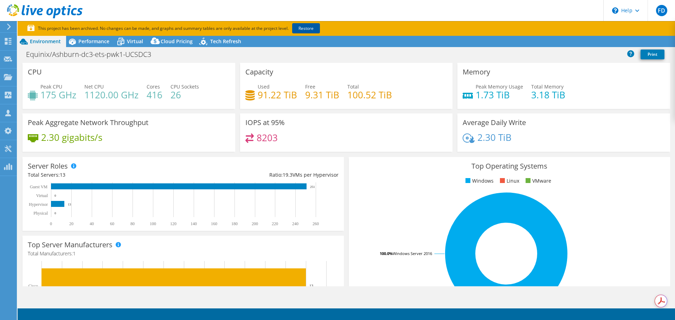
click at [313, 29] on link "Restore" at bounding box center [306, 28] width 28 height 10
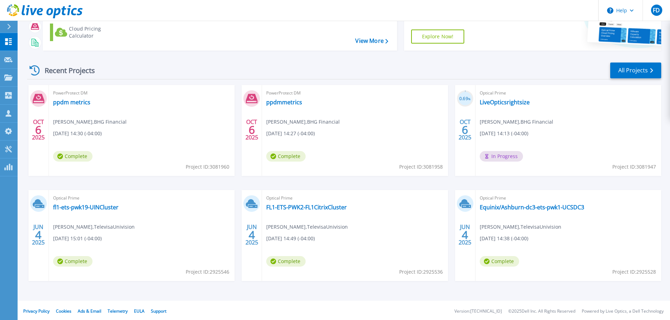
scroll to position [69, 0]
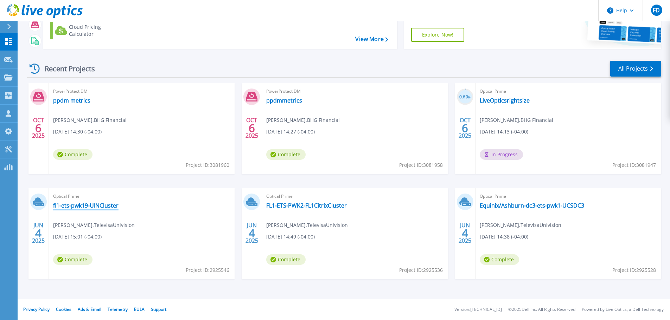
click at [86, 210] on div "Optical Prime fl1-ets-pwk19-UINCluster [PERSON_NAME] , TelevisaUnivision [DATE]…" at bounding box center [142, 233] width 186 height 91
click at [88, 205] on link "fl1-ets-pwk19-UINCluster" at bounding box center [85, 205] width 65 height 7
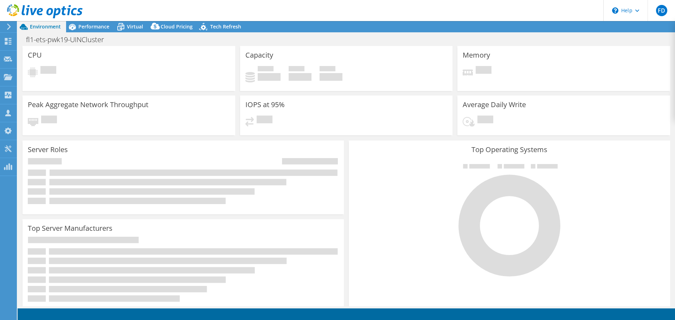
select select "USD"
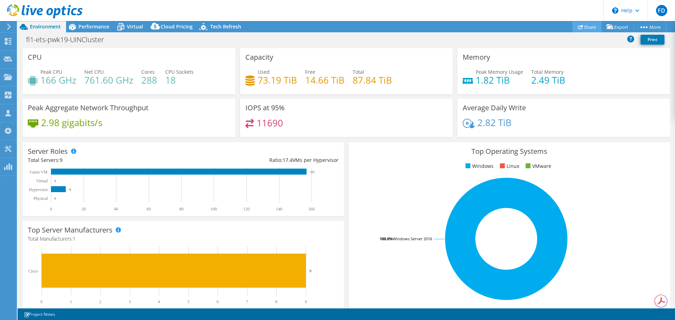
click at [587, 27] on link "Share" at bounding box center [586, 26] width 29 height 11
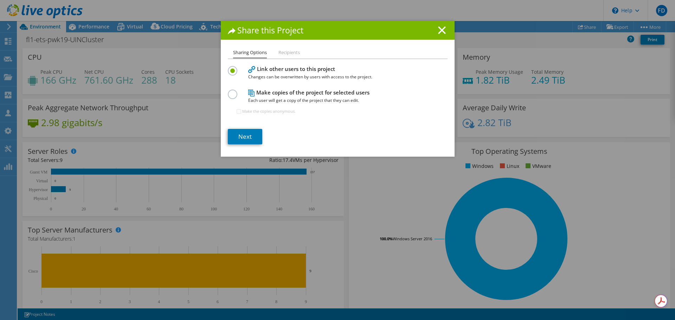
click at [289, 52] on li "Recipients" at bounding box center [288, 53] width 21 height 9
click at [284, 56] on li "Recipients" at bounding box center [288, 53] width 21 height 9
click at [440, 33] on icon at bounding box center [442, 30] width 8 height 8
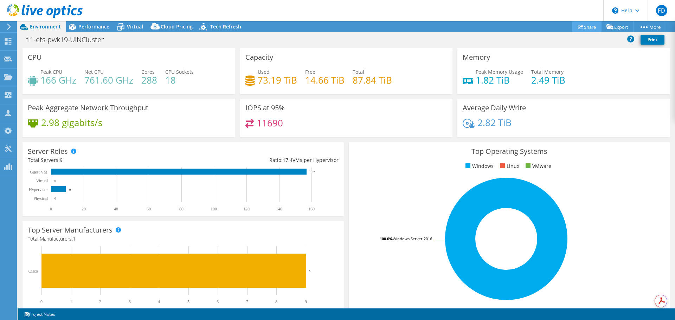
click at [581, 27] on link "Share" at bounding box center [586, 26] width 29 height 11
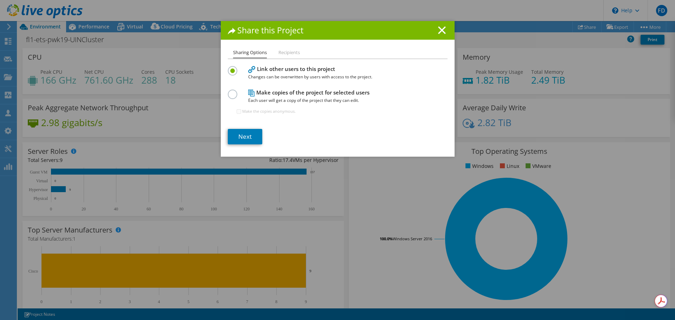
click at [228, 91] on label at bounding box center [234, 91] width 12 height 2
click at [0, 0] on input "radio" at bounding box center [0, 0] width 0 height 0
click at [230, 68] on label at bounding box center [234, 67] width 12 height 2
click at [0, 0] on input "radio" at bounding box center [0, 0] width 0 height 0
click at [292, 53] on li "Recipients" at bounding box center [288, 53] width 21 height 9
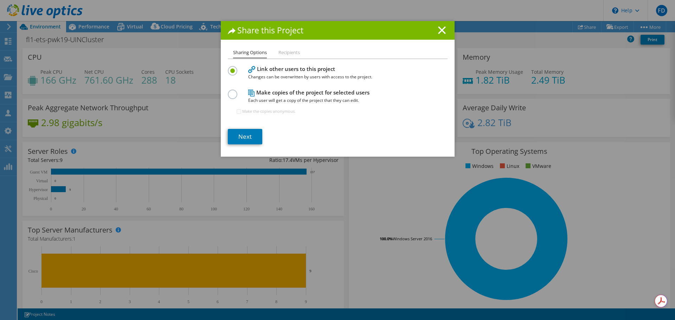
click at [292, 53] on li "Recipients" at bounding box center [288, 53] width 21 height 9
click at [291, 54] on li "Recipients" at bounding box center [288, 53] width 21 height 9
click at [438, 32] on icon at bounding box center [442, 30] width 8 height 8
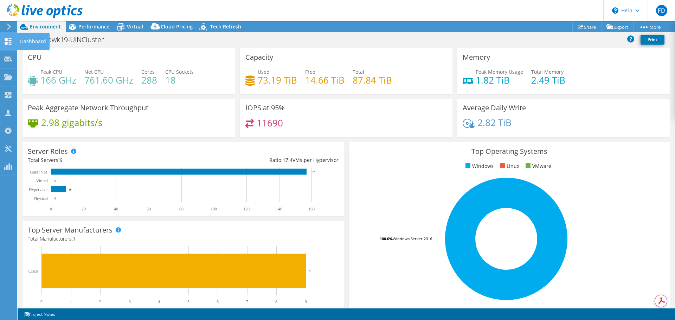
click at [6, 41] on icon at bounding box center [8, 41] width 8 height 7
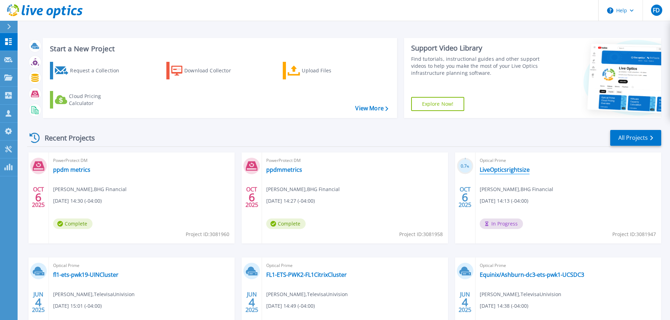
click at [508, 170] on link "LiveOpticsrightsize" at bounding box center [505, 169] width 50 height 7
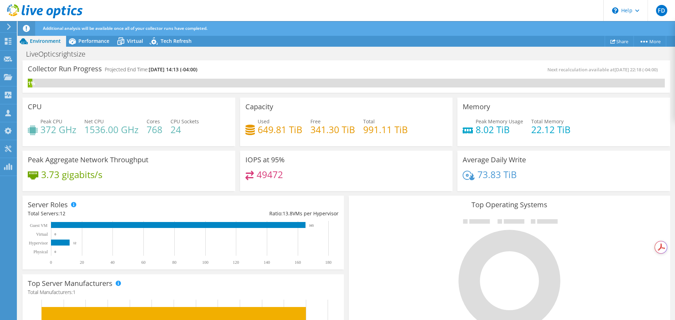
click at [618, 53] on div "LiveOpticsrightsize Print" at bounding box center [346, 53] width 657 height 13
click at [641, 55] on link "Project Details" at bounding box center [634, 54] width 67 height 15
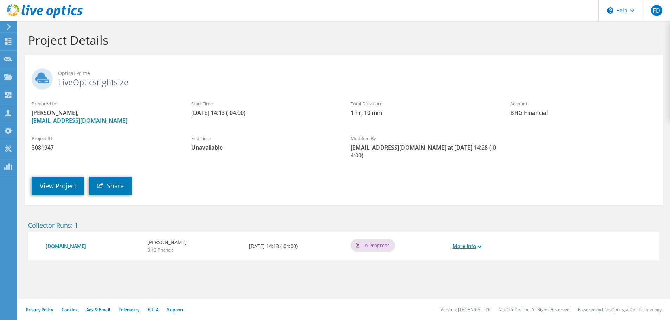
click at [475, 243] on link "More Info" at bounding box center [466, 247] width 29 height 8
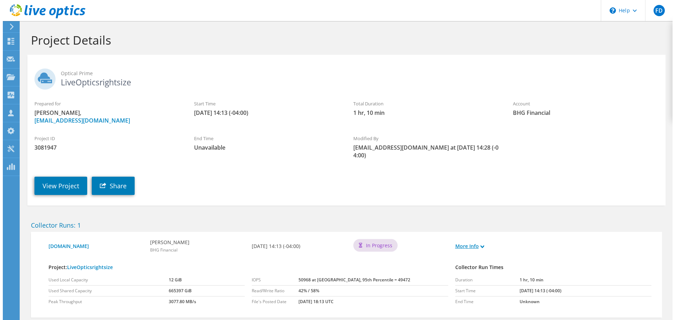
scroll to position [32, 0]
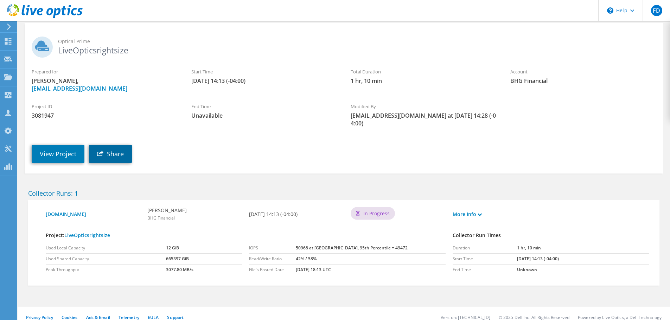
click at [112, 148] on link "Share" at bounding box center [110, 154] width 43 height 18
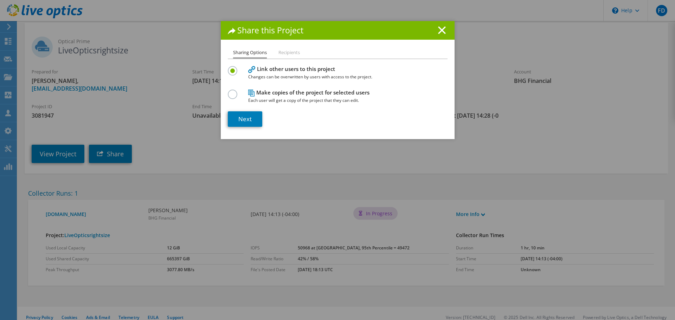
click at [287, 53] on li "Recipients" at bounding box center [288, 53] width 21 height 9
click at [440, 31] on line at bounding box center [441, 30] width 7 height 7
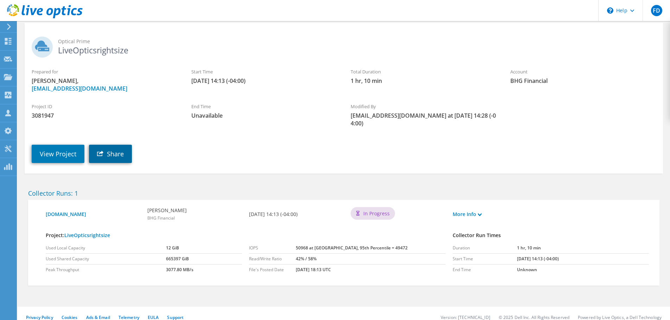
click at [116, 145] on link "Share" at bounding box center [110, 154] width 43 height 18
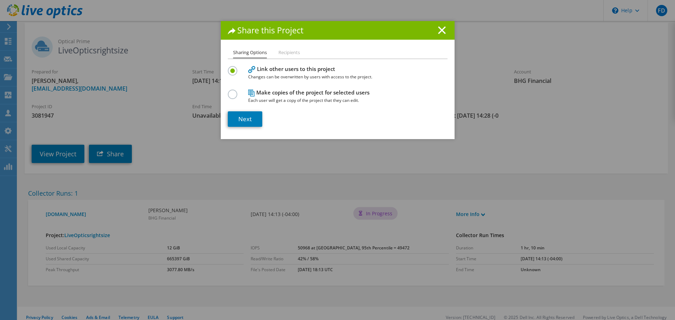
click at [230, 91] on label at bounding box center [234, 91] width 12 height 2
click at [0, 0] on input "radio" at bounding box center [0, 0] width 0 height 0
click at [249, 117] on link "Next" at bounding box center [245, 118] width 34 height 15
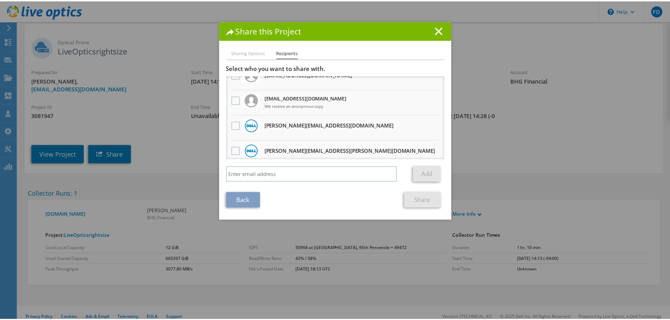
scroll to position [0, 0]
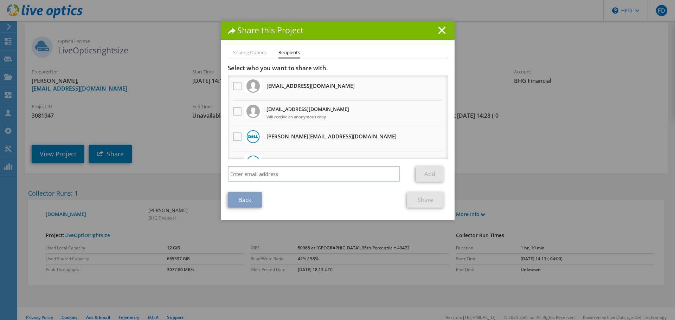
click at [286, 88] on h3 "[EMAIL_ADDRESS][DOMAIN_NAME] Will receive an anonymous copy" at bounding box center [311, 85] width 88 height 11
click at [237, 90] on label at bounding box center [238, 86] width 10 height 8
click at [0, 0] on input "checkbox" at bounding box center [0, 0] width 0 height 0
click at [235, 85] on label at bounding box center [238, 86] width 10 height 8
click at [0, 0] on input "checkbox" at bounding box center [0, 0] width 0 height 0
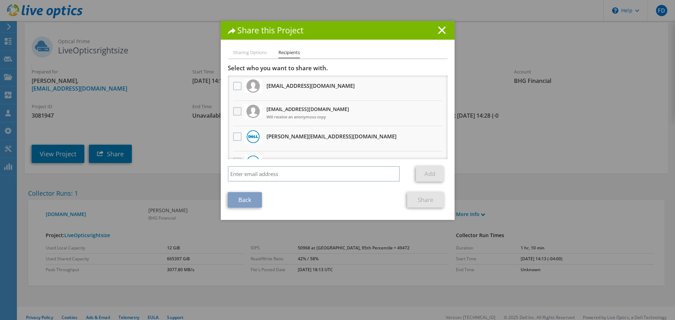
click at [235, 109] on label at bounding box center [238, 111] width 10 height 8
click at [0, 0] on input "checkbox" at bounding box center [0, 0] width 0 height 0
click at [439, 30] on line at bounding box center [441, 30] width 7 height 7
